Goal: Find specific page/section: Find specific page/section

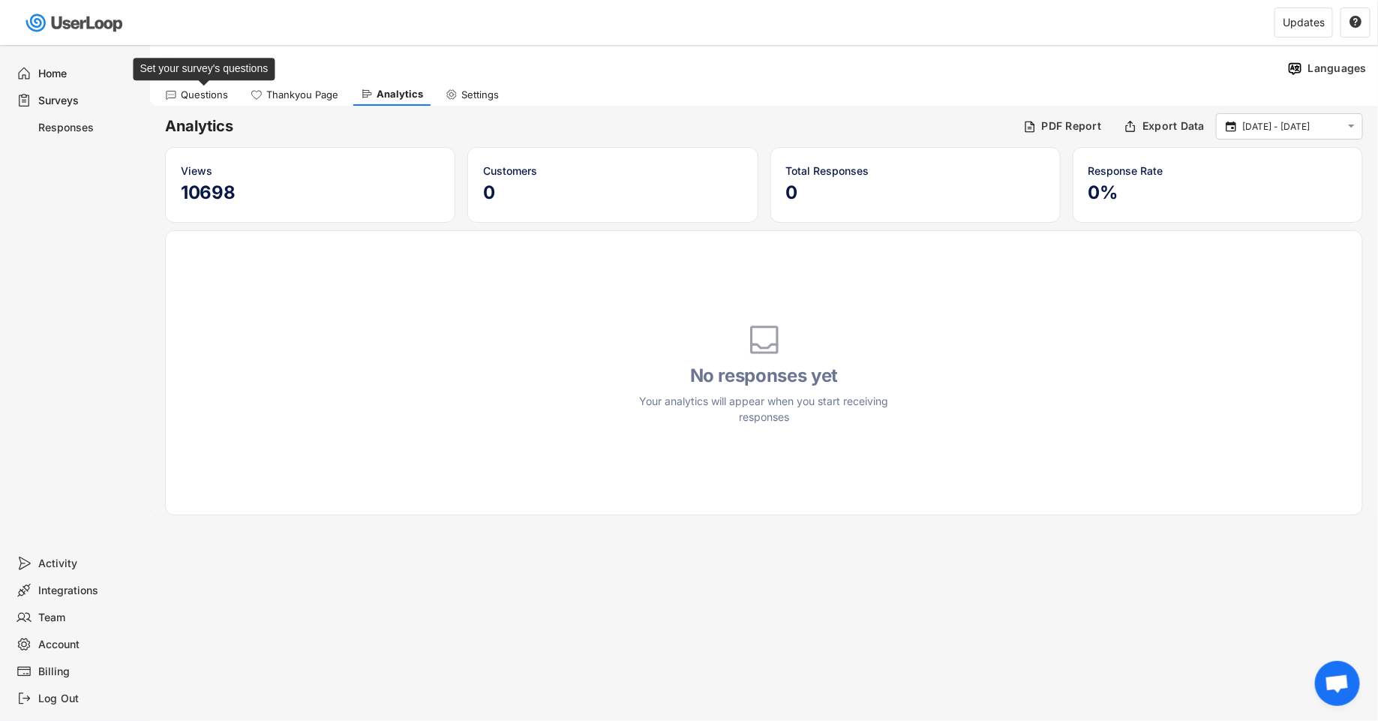
click at [182, 89] on div "Questions" at bounding box center [204, 95] width 47 height 13
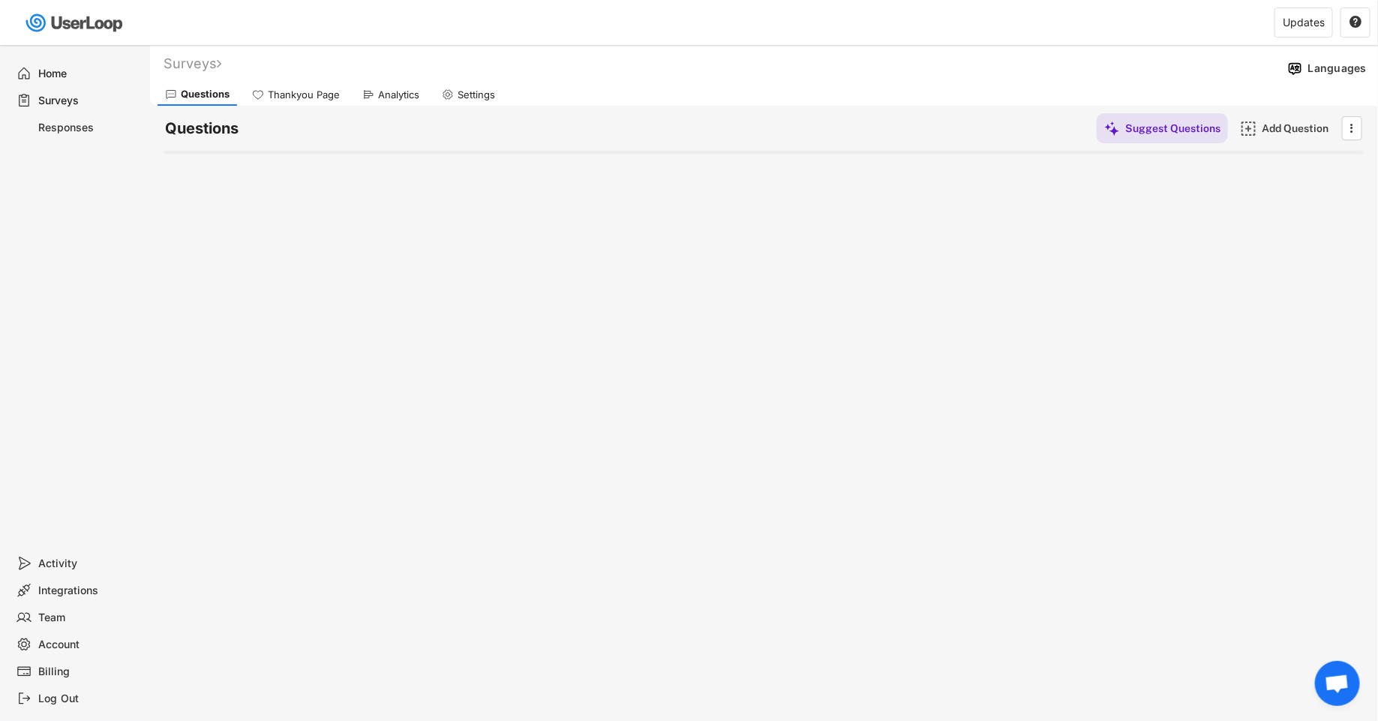
click at [60, 91] on div "Surveys" at bounding box center [77, 100] width 134 height 27
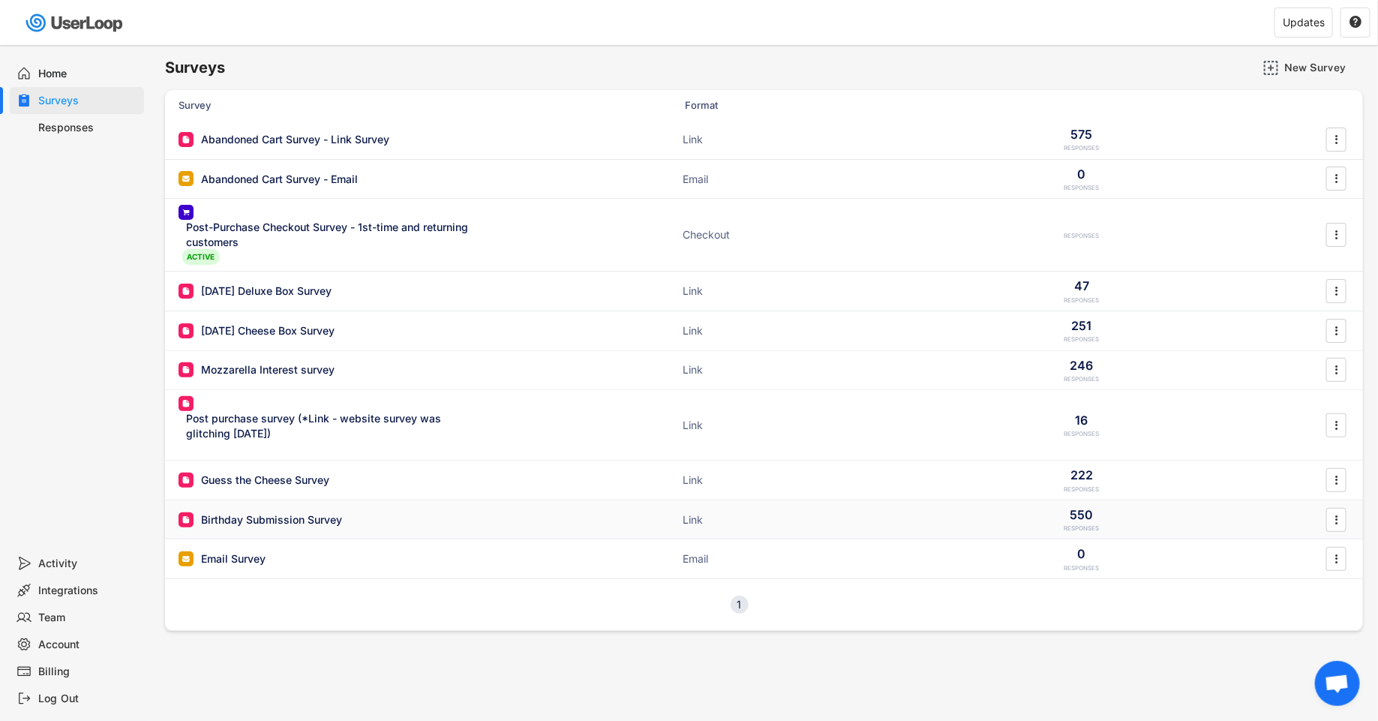
click at [951, 511] on div "Birthday Submission Survey Link 550 RESPONSES " at bounding box center [764, 519] width 1198 height 39
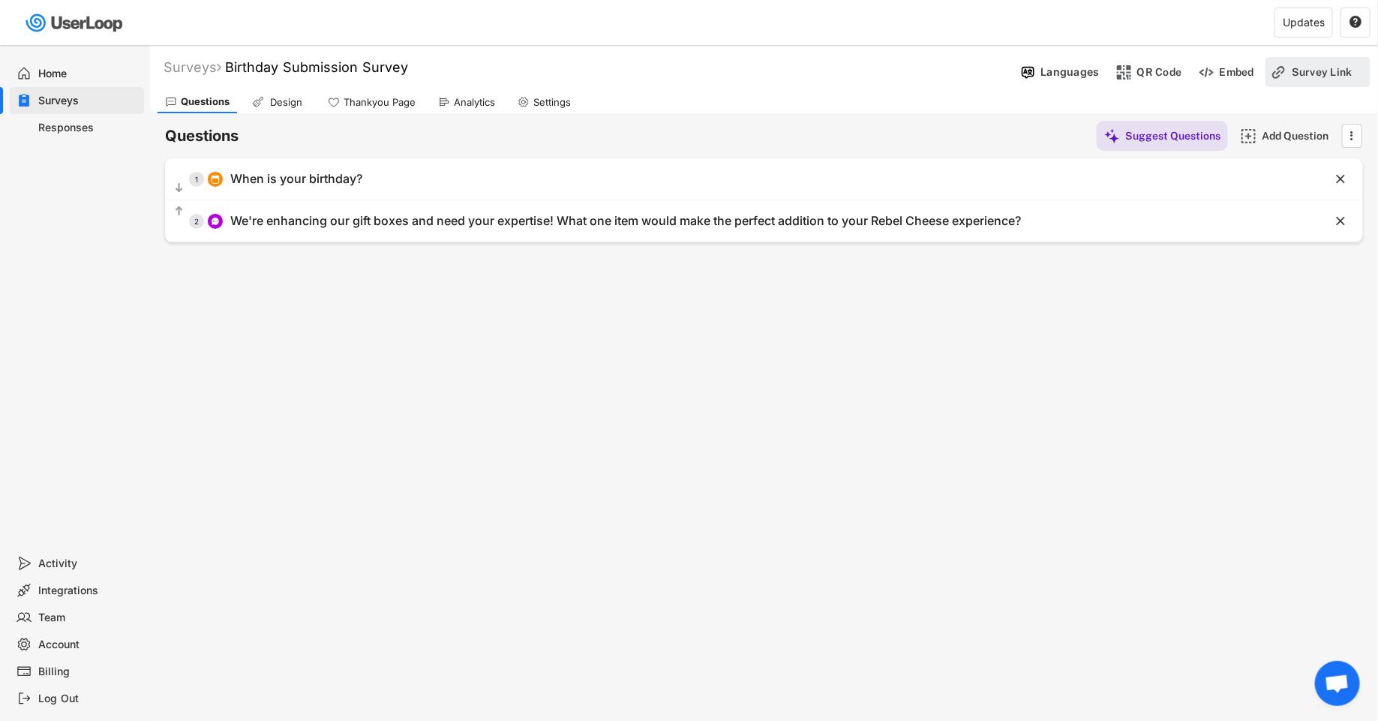
click at [1312, 70] on div "Survey Link" at bounding box center [1329, 72] width 75 height 14
click at [662, 345] on div "Surveys Birthday Submission Survey Languages QR Code Embed Survey Link Question…" at bounding box center [764, 406] width 1228 height 723
